Goal: Task Accomplishment & Management: Complete application form

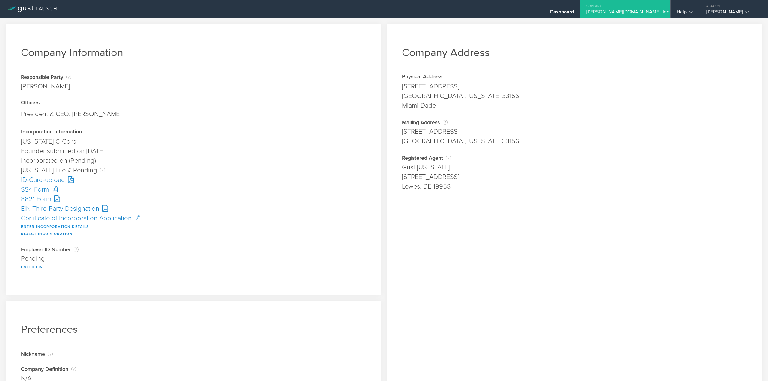
click at [34, 226] on button "Enter Incorporation Details" at bounding box center [55, 226] width 68 height 7
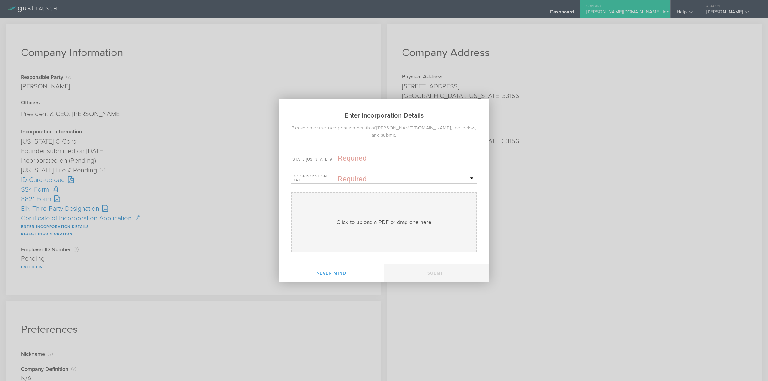
click at [358, 155] on input "text" at bounding box center [406, 158] width 138 height 9
paste input "10323858"
type input "10323858"
click at [348, 177] on input "text" at bounding box center [406, 179] width 138 height 9
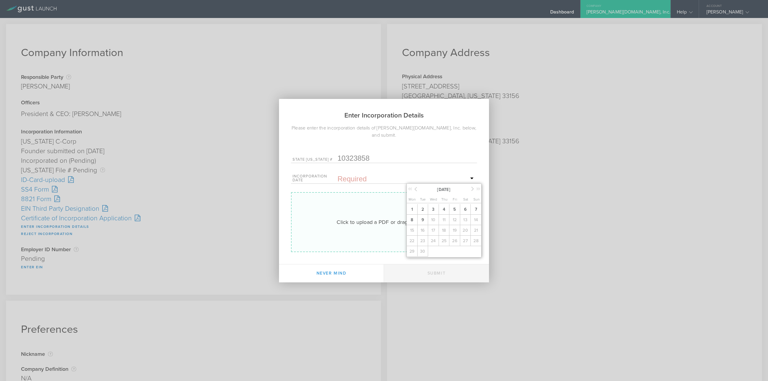
click at [414, 216] on span "8" at bounding box center [411, 220] width 11 height 10
click at [384, 204] on div "Click to upload a PDF or drag one here Uploading" at bounding box center [384, 222] width 186 height 60
type input "C:\fakepath\20253902469.pdf"
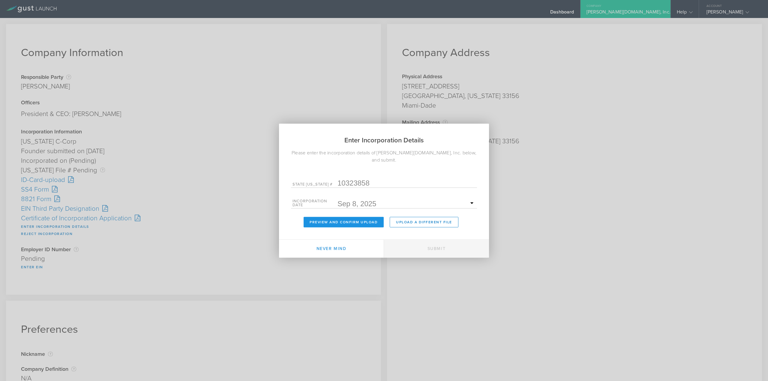
click at [345, 217] on button "Preview and Confirm Upload" at bounding box center [343, 222] width 80 height 10
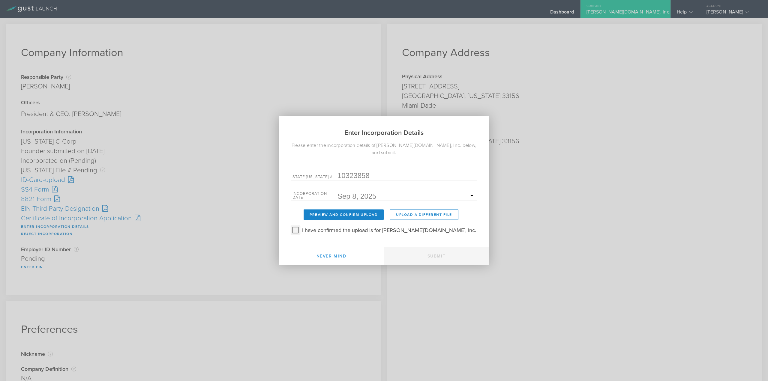
click at [300, 225] on input "I have confirmed the upload is for Archie.com, Inc." at bounding box center [296, 230] width 10 height 10
checkbox input "true"
click at [437, 250] on button "Submit" at bounding box center [436, 256] width 105 height 18
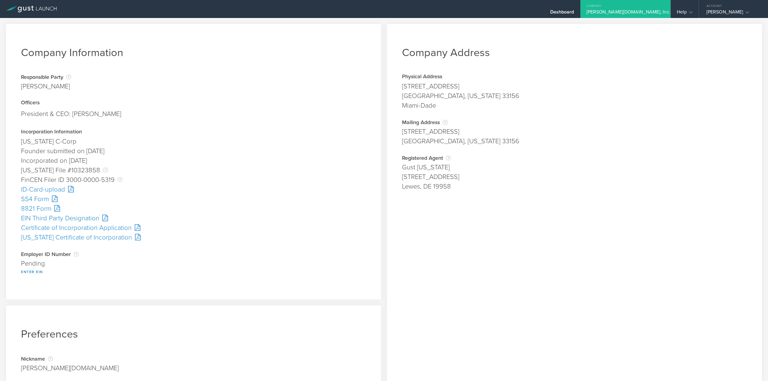
click at [37, 199] on div "SS4 Form" at bounding box center [193, 199] width 345 height 10
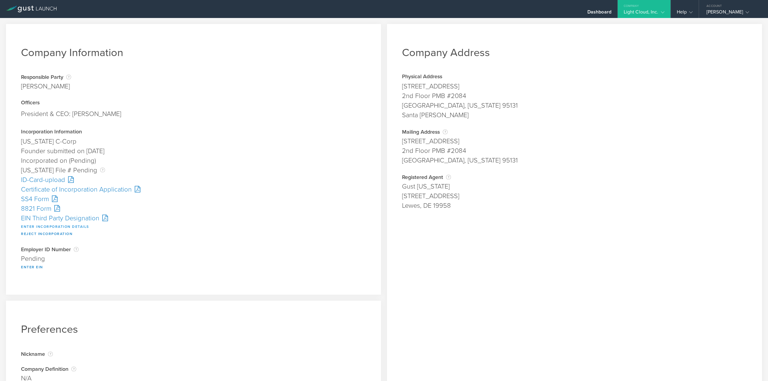
click at [40, 227] on button "Enter Incorporation Details" at bounding box center [55, 226] width 68 height 7
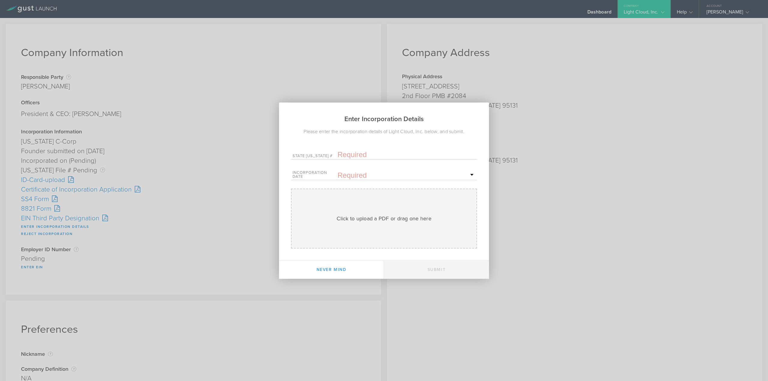
click at [348, 155] on input "text" at bounding box center [406, 154] width 138 height 9
paste input "10323867"
type input "10323867"
click at [351, 172] on input "text" at bounding box center [406, 175] width 138 height 9
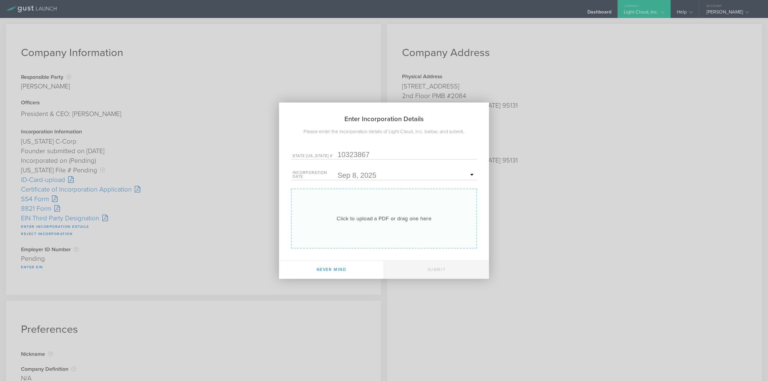
click at [352, 203] on div "Click to upload a PDF or drag one here Uploading" at bounding box center [384, 219] width 186 height 60
type input "C:\fakepath\20253902523.pdf"
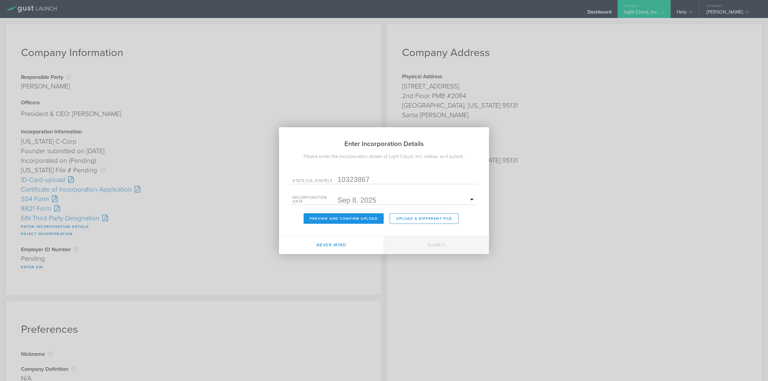
click at [338, 221] on button "Preview and Confirm Upload" at bounding box center [343, 218] width 80 height 10
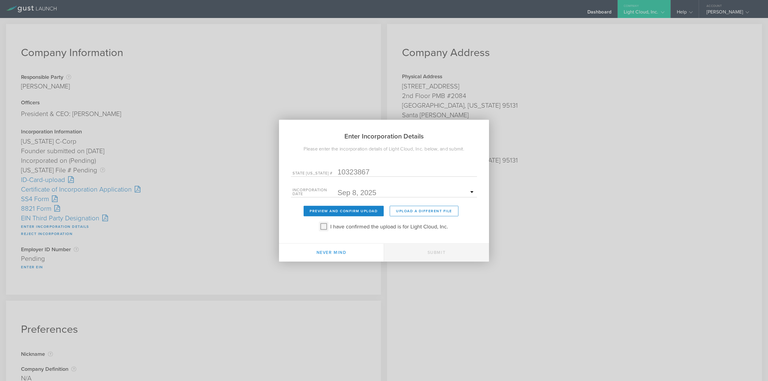
click at [324, 227] on input "I have confirmed the upload is for Light Cloud, Inc." at bounding box center [324, 227] width 10 height 10
checkbox input "true"
click at [417, 250] on button "Submit" at bounding box center [436, 253] width 105 height 18
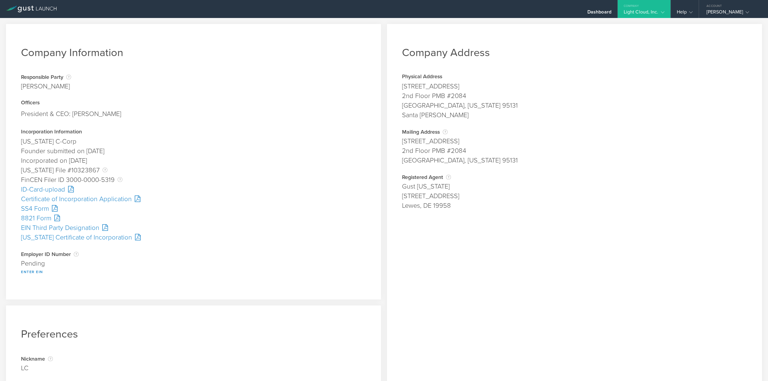
click at [31, 209] on div "SS4 Form" at bounding box center [193, 209] width 345 height 10
click at [34, 193] on div "ID-Card-upload" at bounding box center [193, 190] width 345 height 10
click at [281, 108] on div "President & CEO: Julia Honorata Kafarska" at bounding box center [193, 114] width 345 height 13
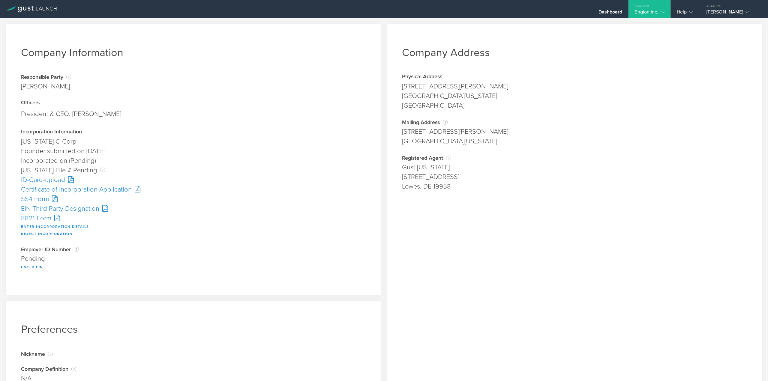
click at [35, 226] on button "Enter Incorporation Details" at bounding box center [55, 226] width 68 height 7
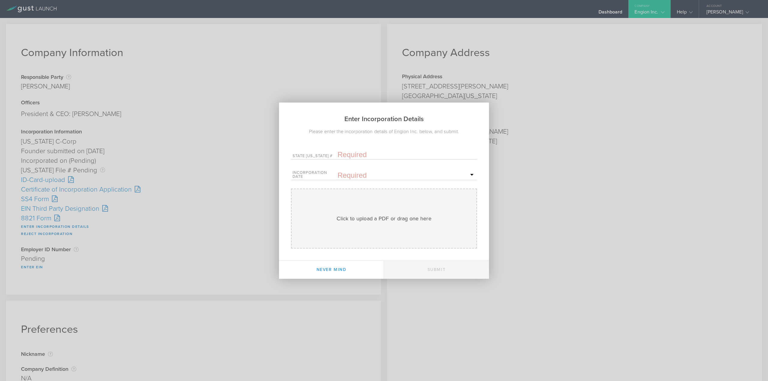
click at [349, 153] on input "text" at bounding box center [406, 154] width 138 height 9
paste input "10323875"
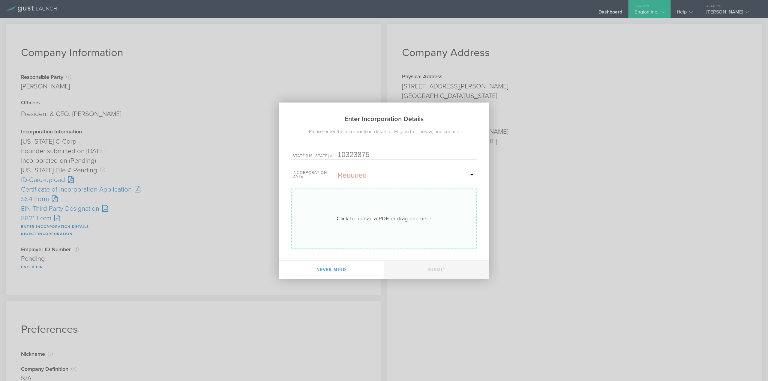
type input "10323875"
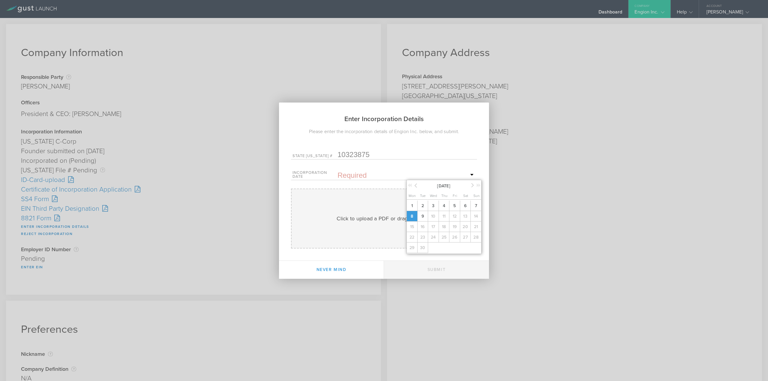
click at [417, 217] on span "8" at bounding box center [411, 216] width 11 height 10
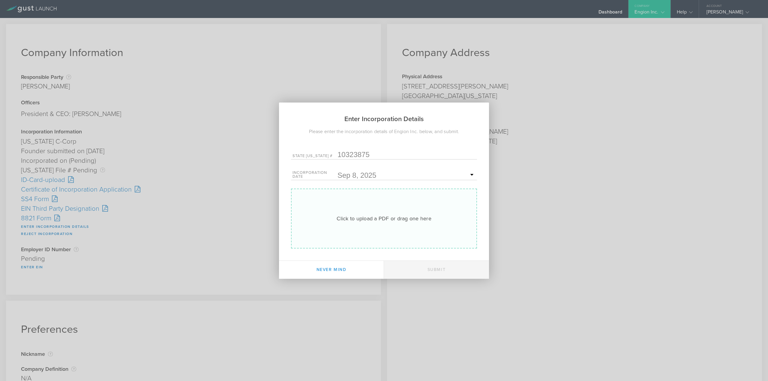
click at [381, 212] on div "Click to upload a PDF or drag one here Uploading" at bounding box center [384, 219] width 186 height 60
type input "C:\fakepath\20253902588.pdf"
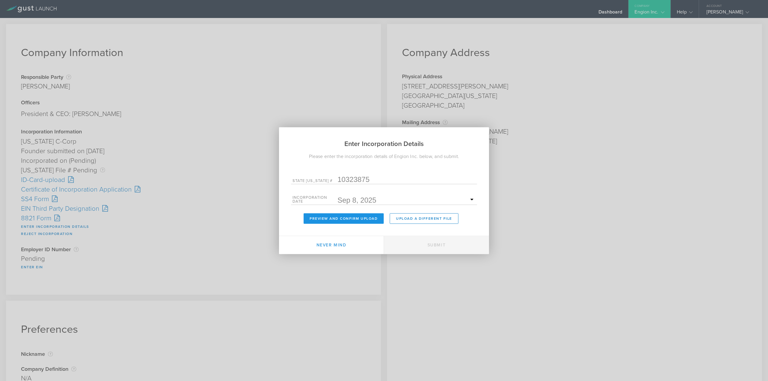
click at [361, 218] on button "Preview and Confirm Upload" at bounding box center [343, 218] width 80 height 10
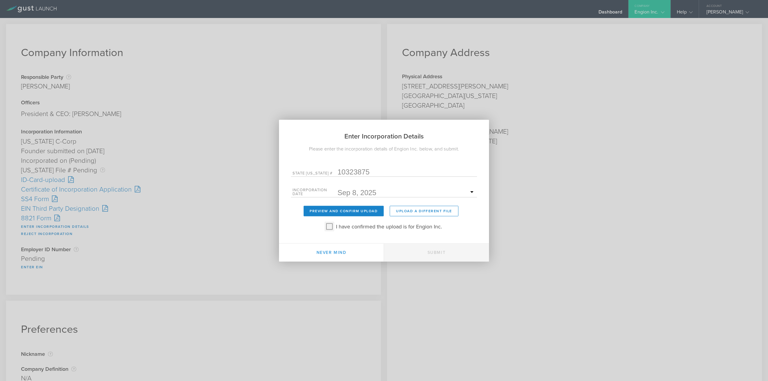
click at [329, 226] on input "I have confirmed the upload is for Engion Inc." at bounding box center [329, 227] width 10 height 10
checkbox input "true"
click at [410, 248] on button "Submit" at bounding box center [436, 253] width 105 height 18
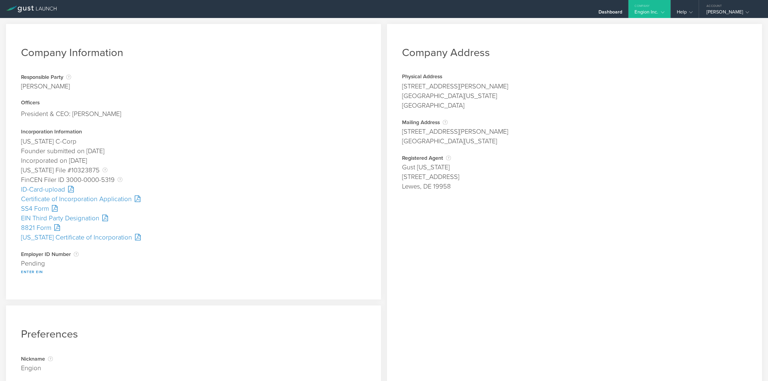
click at [44, 209] on div "SS4 Form" at bounding box center [193, 209] width 345 height 10
click at [27, 270] on button "Enter EIN" at bounding box center [32, 271] width 22 height 7
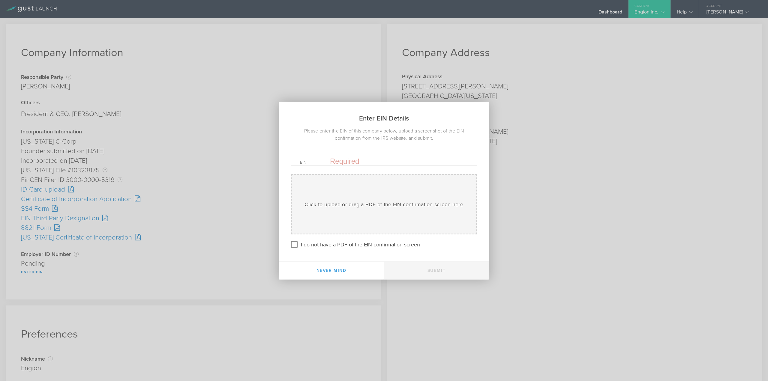
click at [338, 157] on input "text" at bounding box center [399, 161] width 138 height 9
paste input "-4240319"
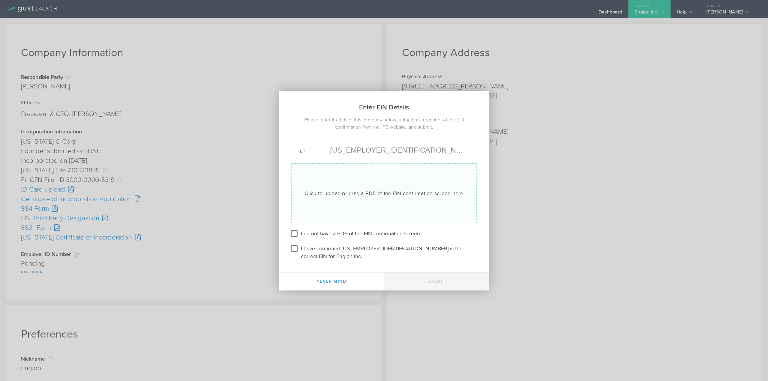
type input "39-4240319"
click at [353, 182] on div "Click to upload or drag a PDF of the EIN confirmation screen here Uploading" at bounding box center [384, 193] width 186 height 60
type input "C:\fakepath\EIN.pdf"
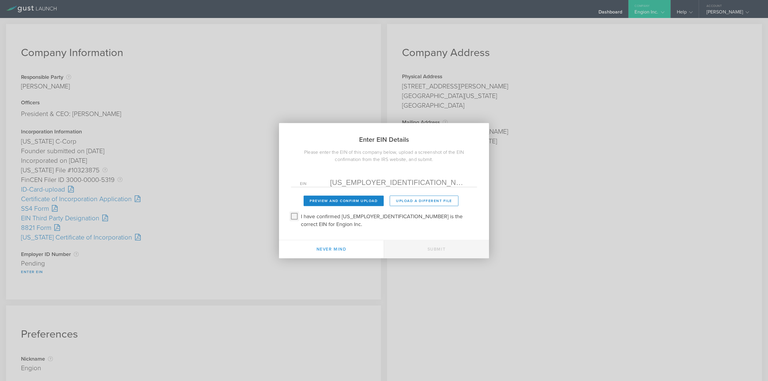
click at [295, 221] on input "I have confirmed 39-4240319 is the correct EIN for Engion Inc." at bounding box center [294, 216] width 10 height 10
checkbox input "true"
click at [342, 201] on button "Preview and Confirm Upload" at bounding box center [343, 201] width 80 height 10
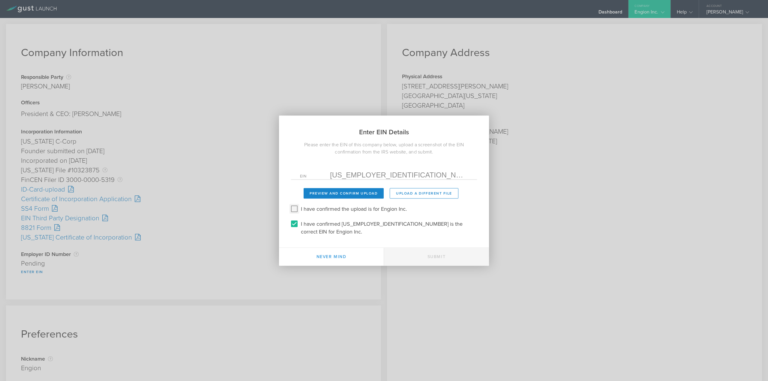
click at [292, 212] on input "I have confirmed the upload is for Engion Inc." at bounding box center [294, 209] width 10 height 10
checkbox input "true"
click at [442, 254] on button "Submit" at bounding box center [436, 257] width 105 height 18
